Goal: Obtain resource: Download file/media

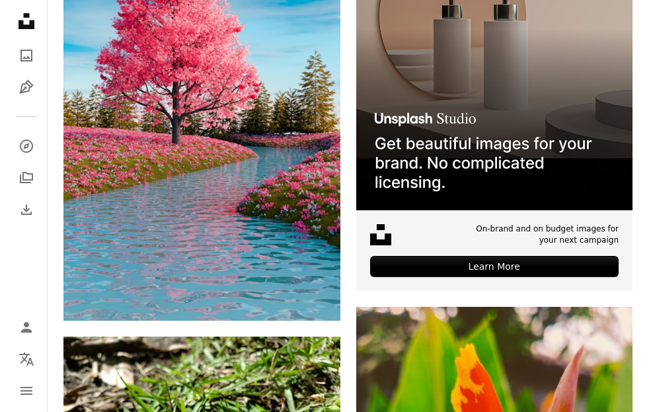
scroll to position [396, 0]
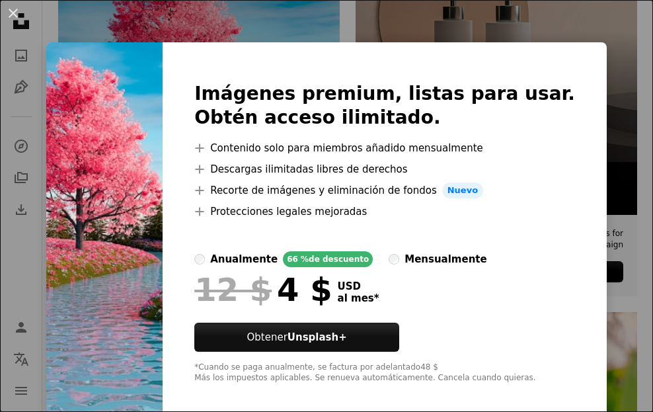
click at [162, 102] on img at bounding box center [104, 232] width 116 height 380
click at [162, 219] on img at bounding box center [104, 232] width 116 height 380
click at [542, 307] on div at bounding box center [384, 314] width 380 height 16
click at [162, 160] on img at bounding box center [104, 232] width 116 height 380
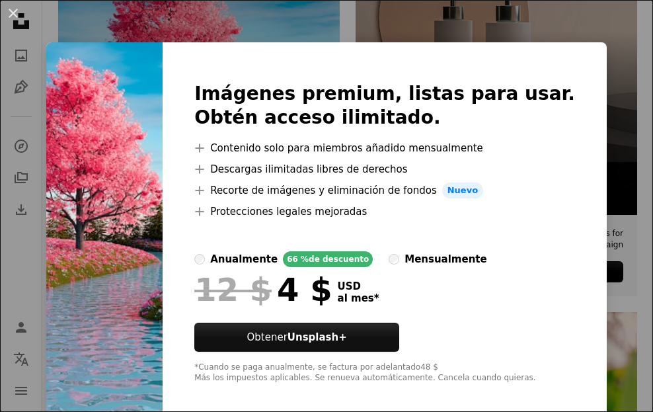
click at [162, 121] on img at bounding box center [104, 232] width 116 height 380
click at [162, 303] on img at bounding box center [104, 232] width 116 height 380
click at [162, 89] on img at bounding box center [104, 232] width 116 height 380
click at [162, 62] on img at bounding box center [104, 232] width 116 height 380
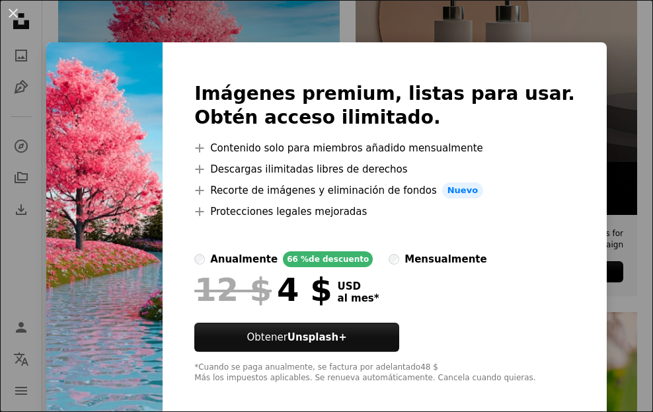
click at [162, 345] on img at bounding box center [104, 232] width 116 height 380
click at [162, 241] on img at bounding box center [104, 232] width 116 height 380
click at [162, 377] on img at bounding box center [104, 232] width 116 height 380
